Goal: Information Seeking & Learning: Learn about a topic

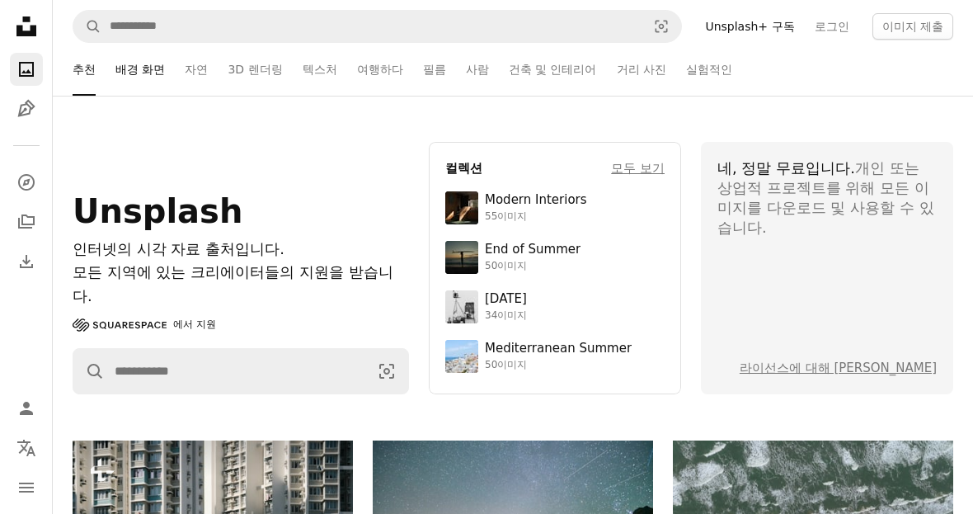
click at [125, 63] on link "배경 화면" at bounding box center [139, 69] width 49 height 53
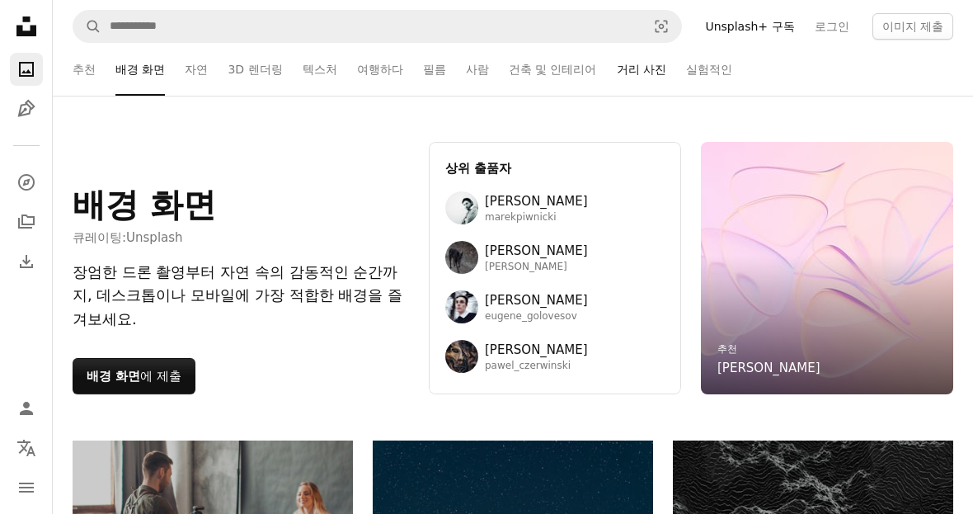
click at [617, 63] on link "거리 사진" at bounding box center [641, 69] width 49 height 53
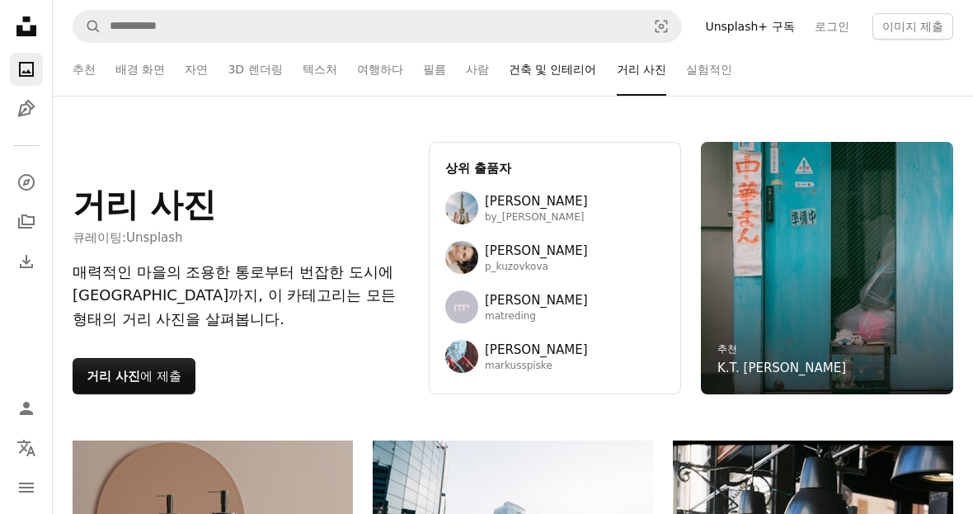
click at [509, 90] on link "건축 및 인테리어" at bounding box center [553, 69] width 88 height 53
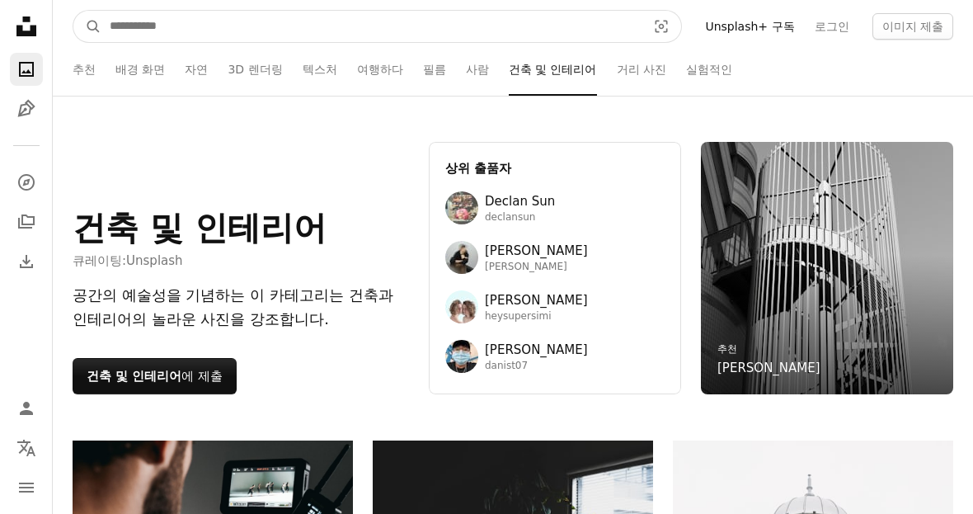
click at [123, 20] on input "사이트 전체에서 이미지 찾기" at bounding box center [371, 26] width 540 height 31
type input "**********"
click at [87, 26] on button "A magnifying glass" at bounding box center [87, 26] width 28 height 31
